Goal: Information Seeking & Learning: Learn about a topic

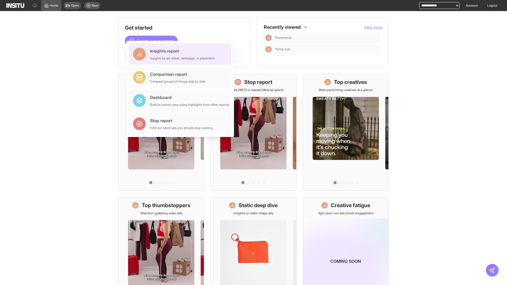
click at [181, 54] on div "Insights report Insights by ad, adset, campaign, or placement" at bounding box center [182, 54] width 65 height 13
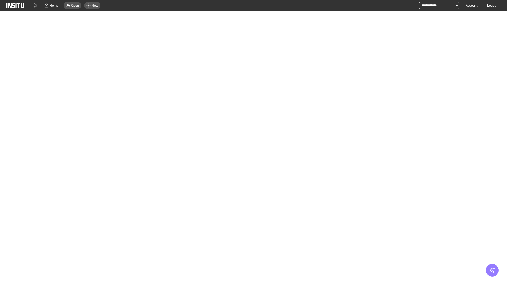
select select "**"
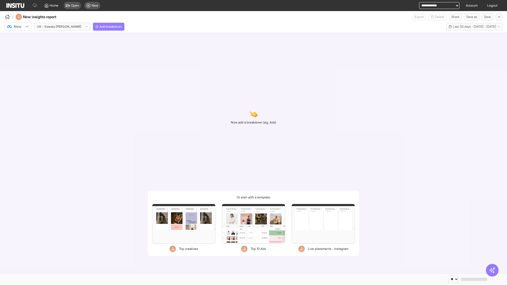
click at [18, 27] on div at bounding box center [14, 26] width 15 height 5
click at [19, 47] on span "TikTok" at bounding box center [18, 47] width 9 height 5
